Goal: Transaction & Acquisition: Purchase product/service

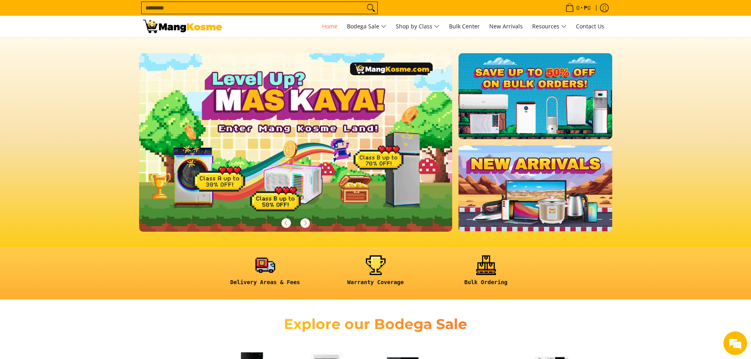
click at [511, 114] on link at bounding box center [534, 96] width 153 height 86
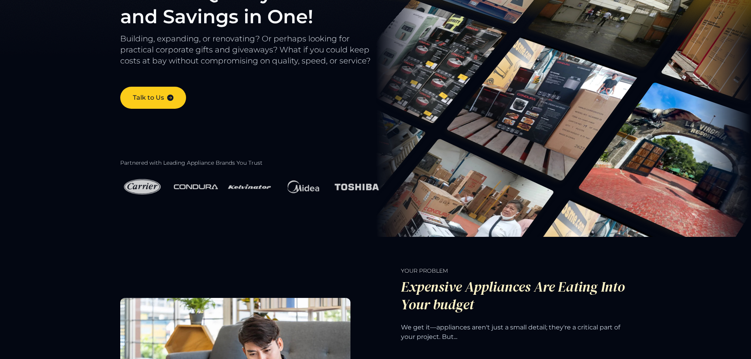
scroll to position [197, 0]
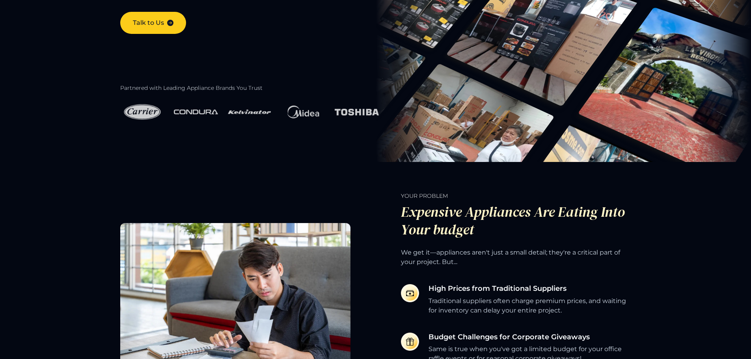
click at [152, 112] on img at bounding box center [142, 111] width 44 height 27
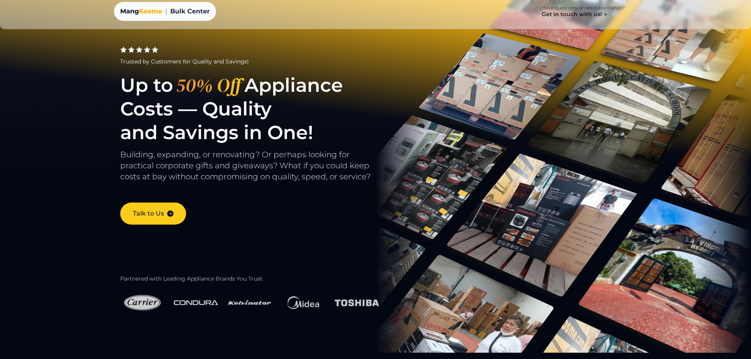
scroll to position [0, 0]
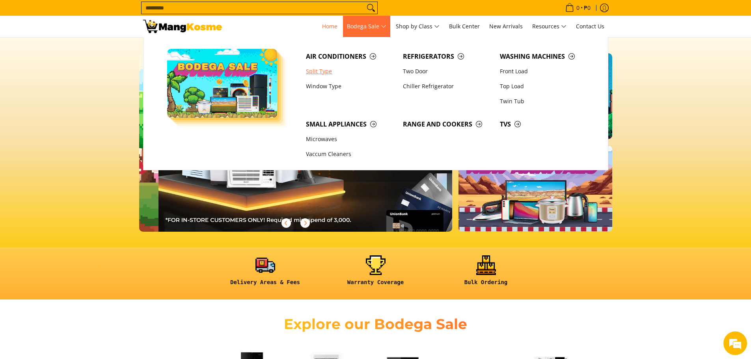
scroll to position [0, 313]
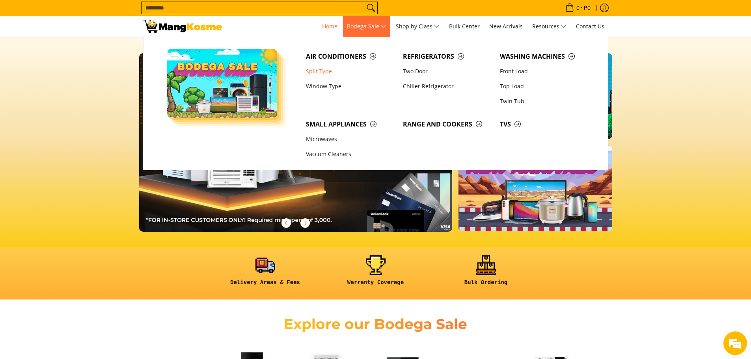
click at [318, 72] on link "Split Type" at bounding box center [350, 71] width 97 height 15
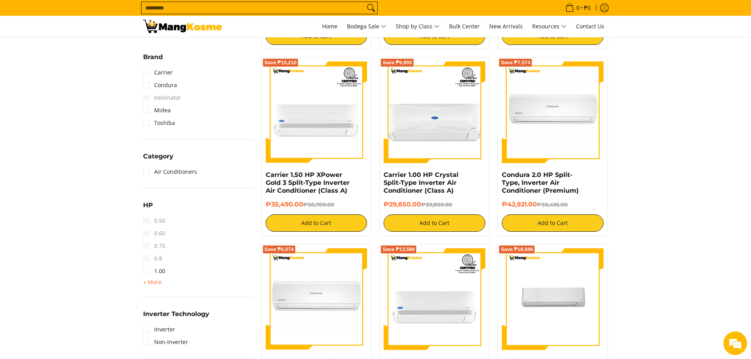
scroll to position [315, 0]
